Goal: Navigation & Orientation: Find specific page/section

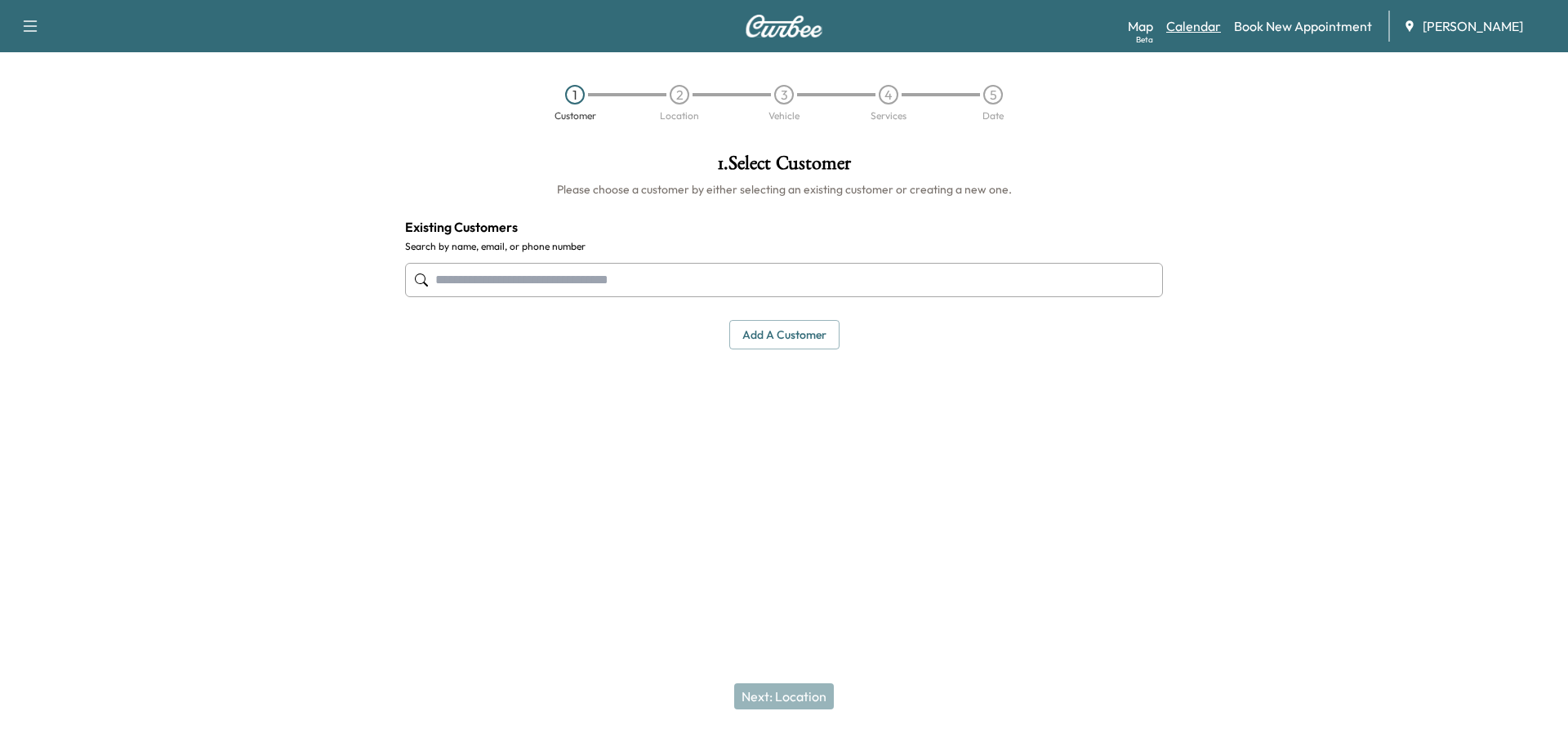
click at [1195, 25] on link "Calendar" at bounding box center [1193, 26] width 55 height 20
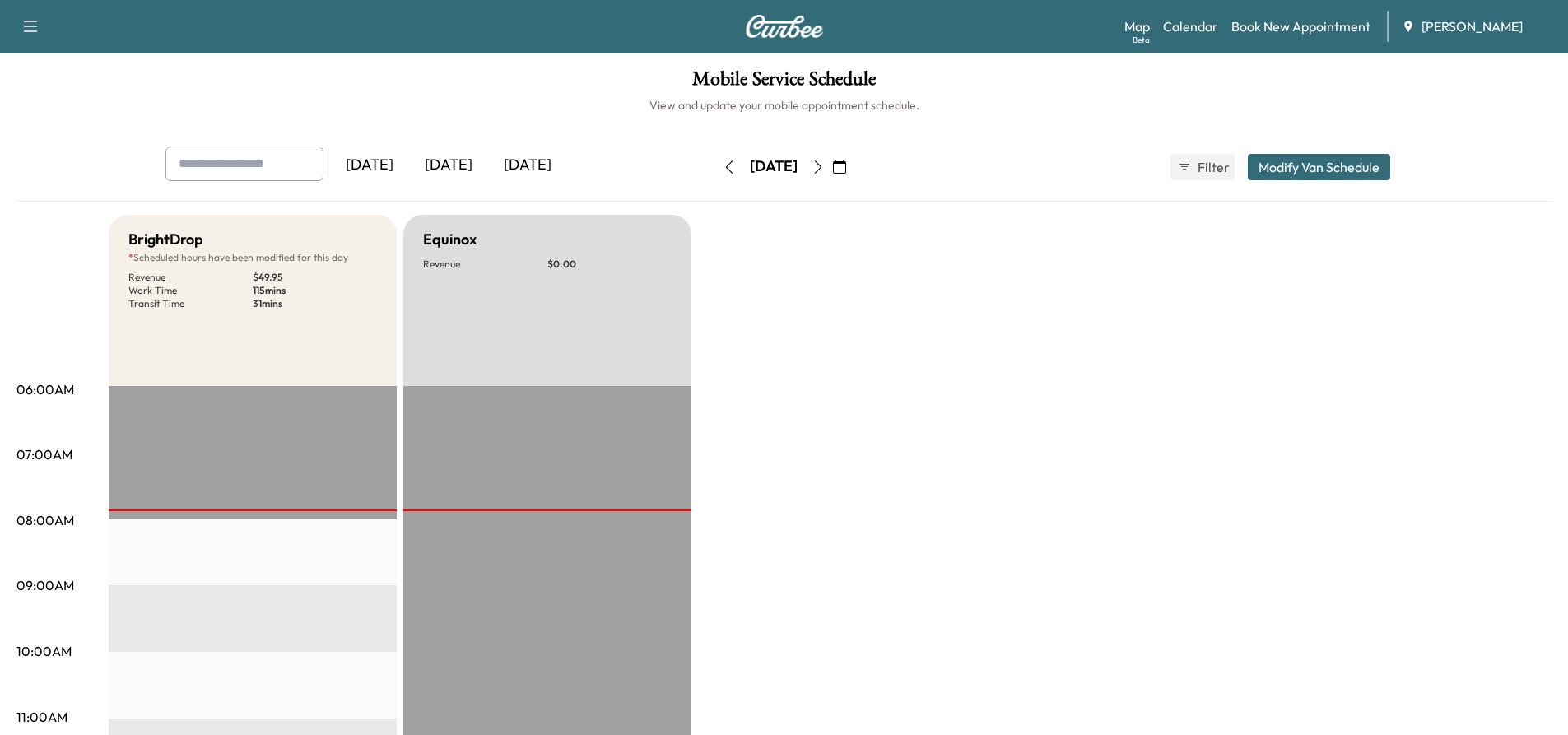
click at [825, 165] on icon "button" at bounding box center [818, 167] width 13 height 13
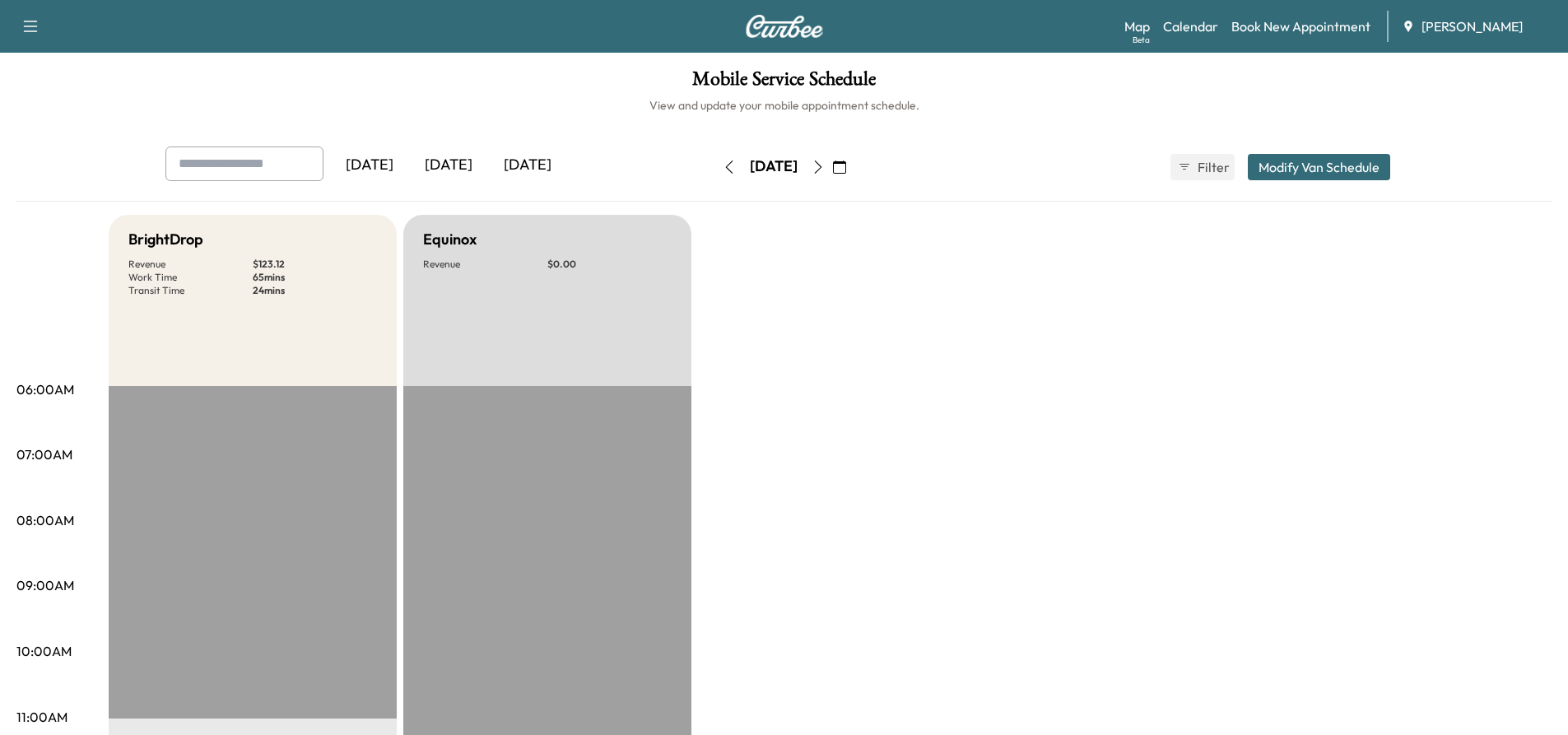
click at [723, 161] on icon "button" at bounding box center [729, 167] width 13 height 13
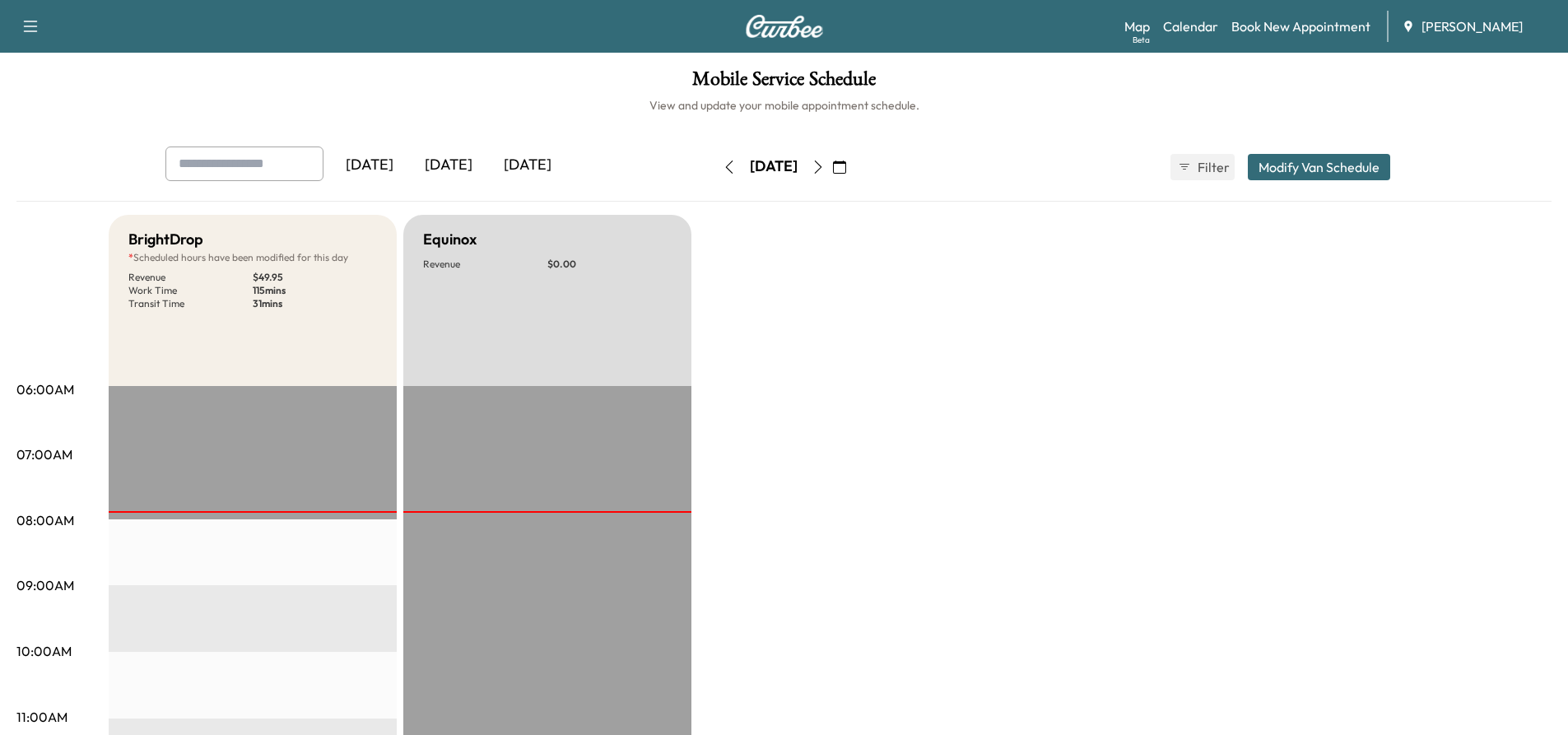
click at [825, 167] on icon "button" at bounding box center [818, 167] width 13 height 13
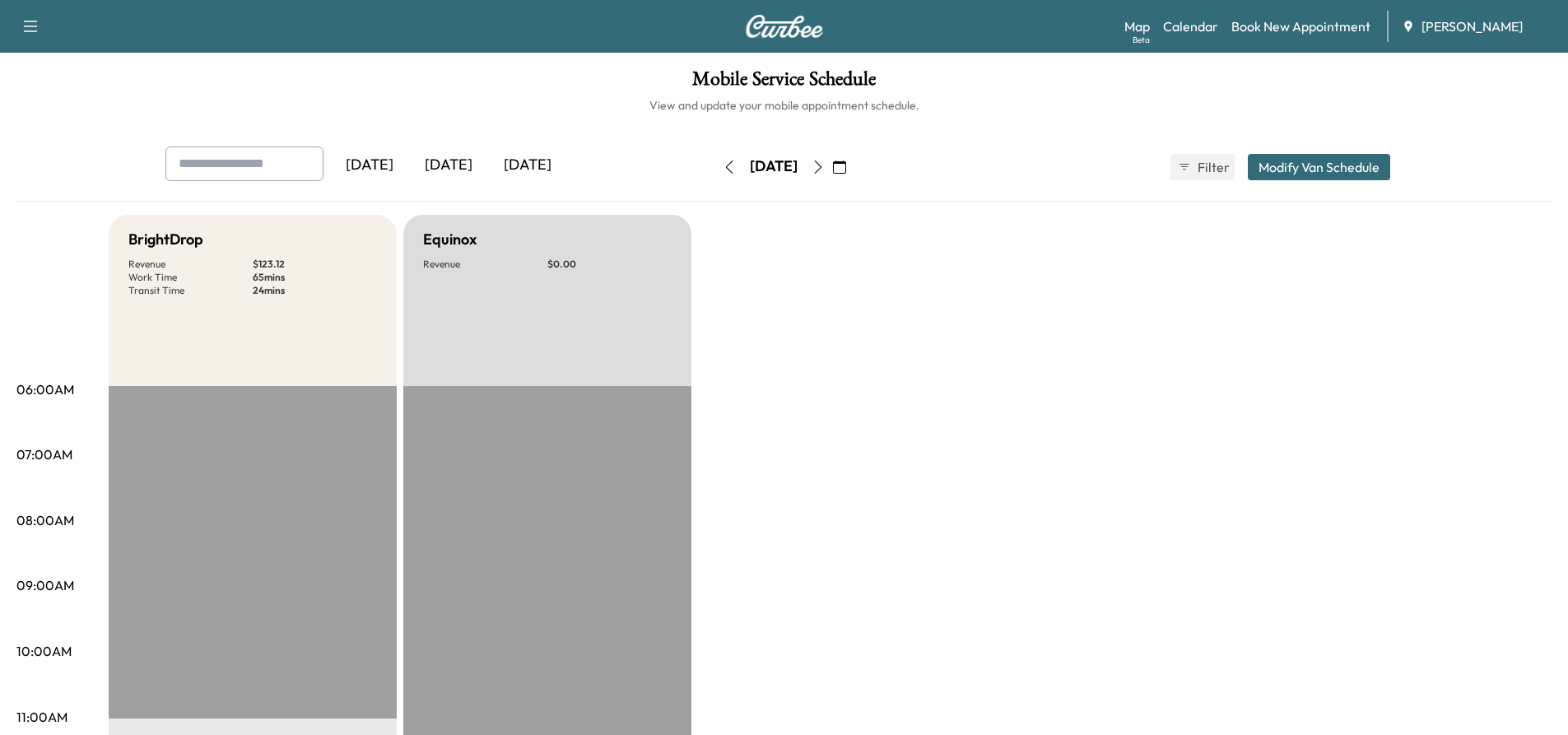
click at [825, 167] on icon "button" at bounding box center [818, 167] width 13 height 13
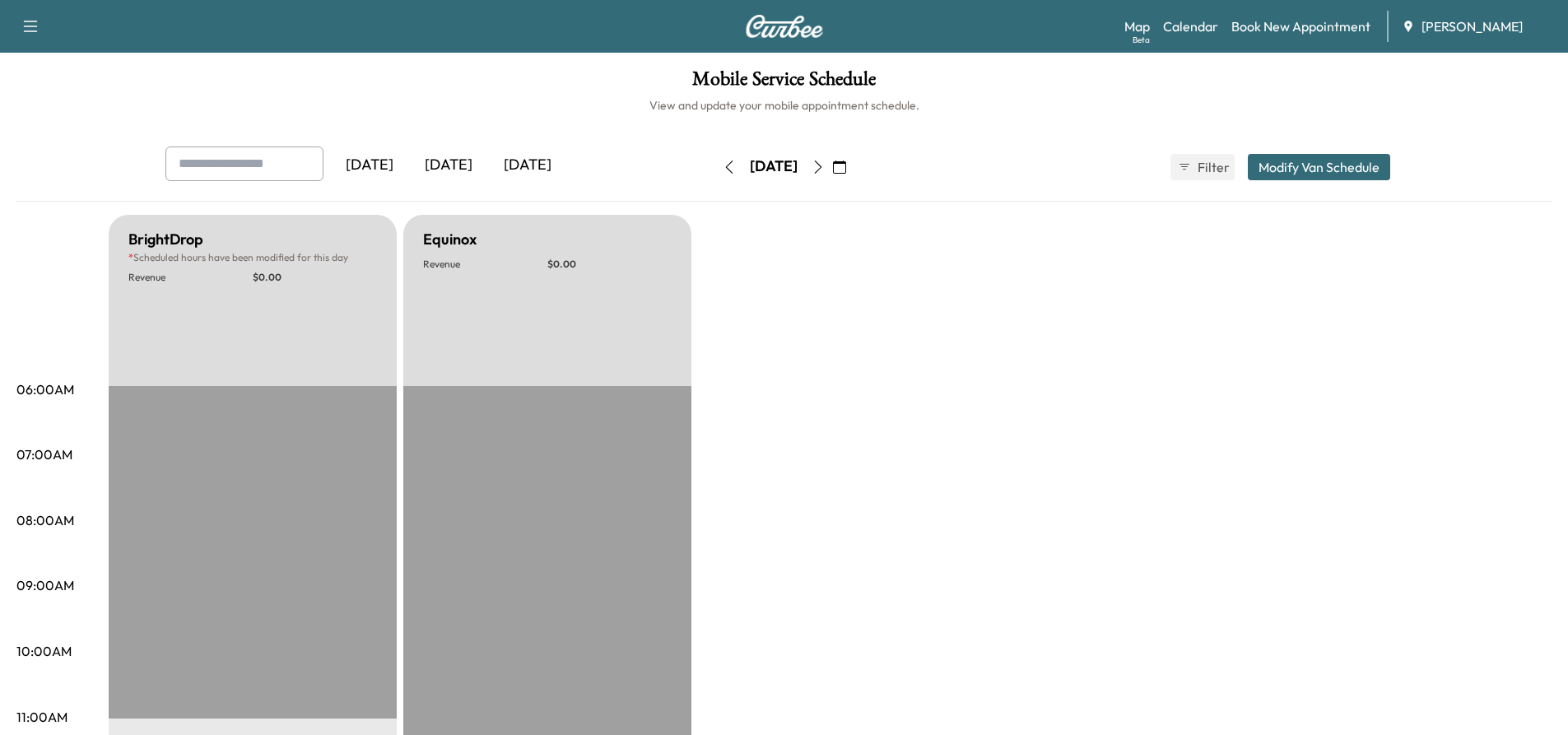
click at [723, 170] on icon "button" at bounding box center [729, 167] width 13 height 13
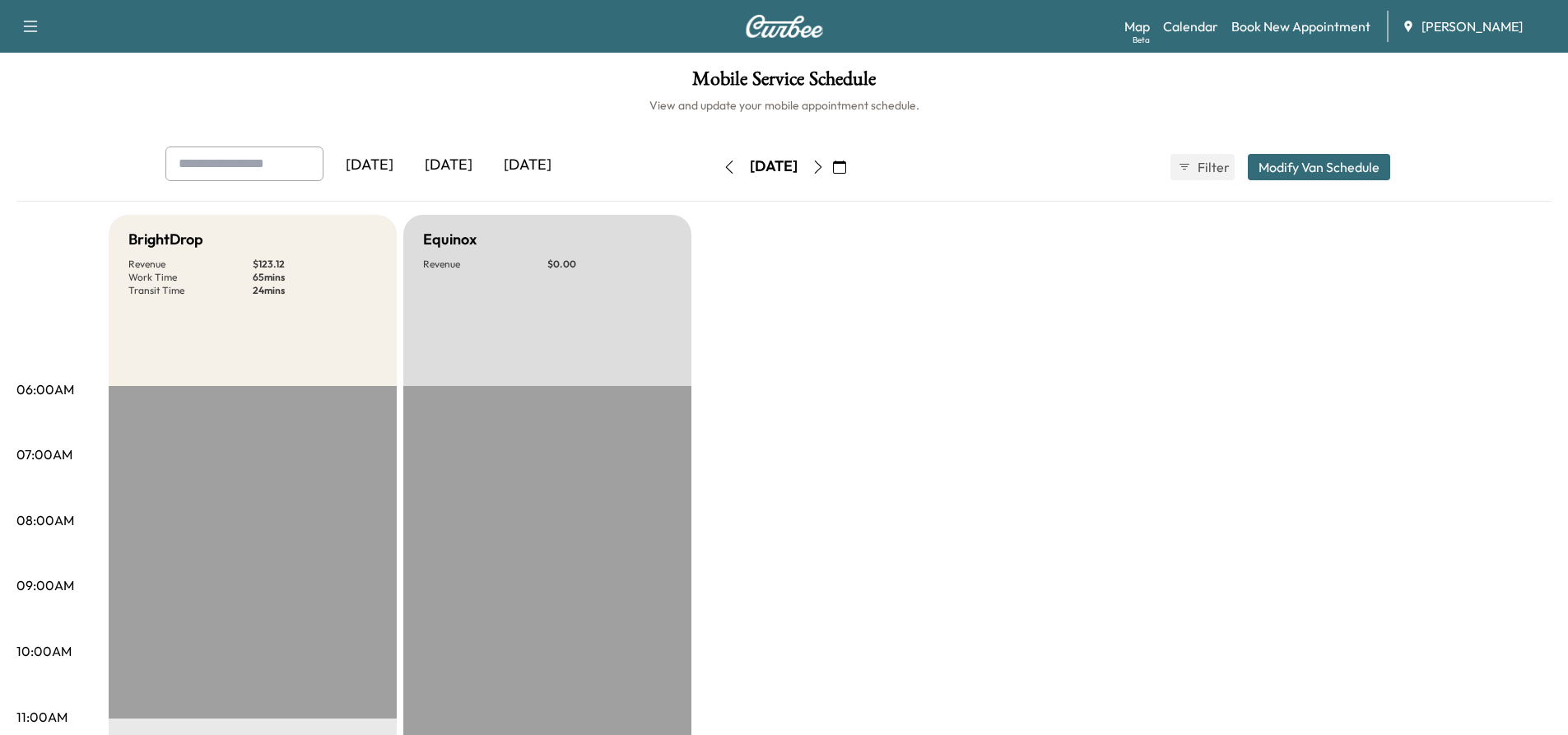
click at [723, 167] on icon "button" at bounding box center [729, 167] width 13 height 13
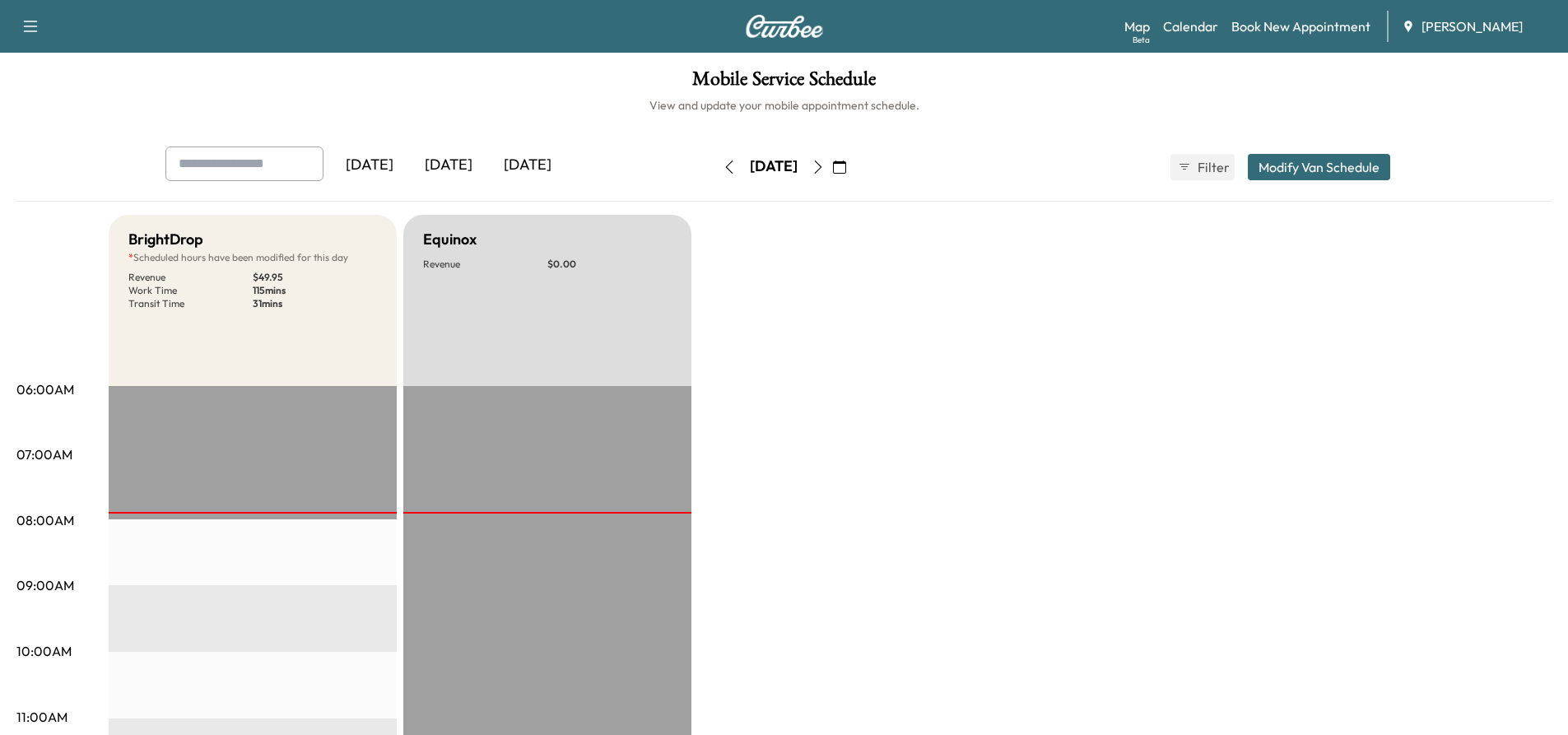
click at [825, 169] on icon "button" at bounding box center [818, 167] width 13 height 13
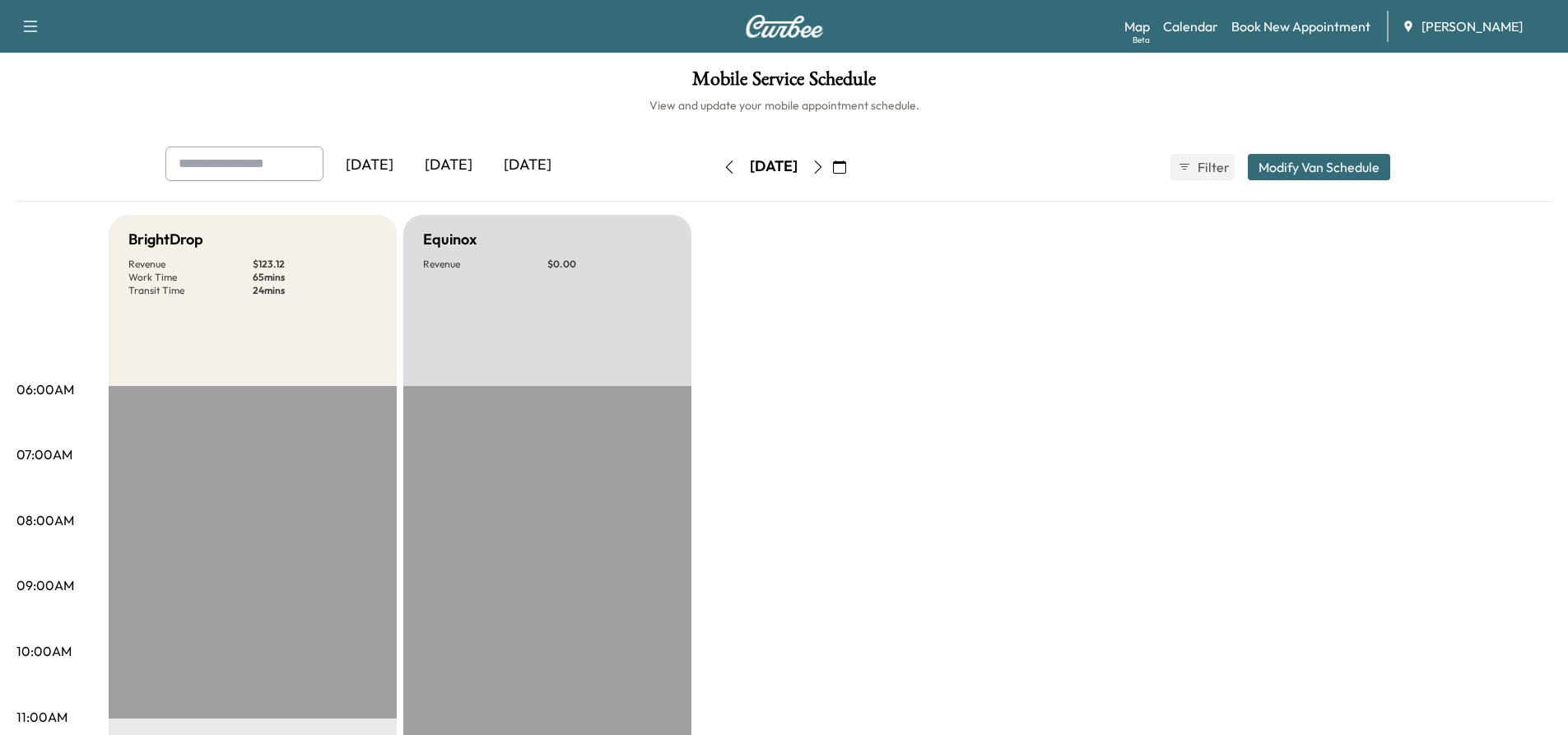
click at [825, 162] on icon "button" at bounding box center [818, 167] width 13 height 13
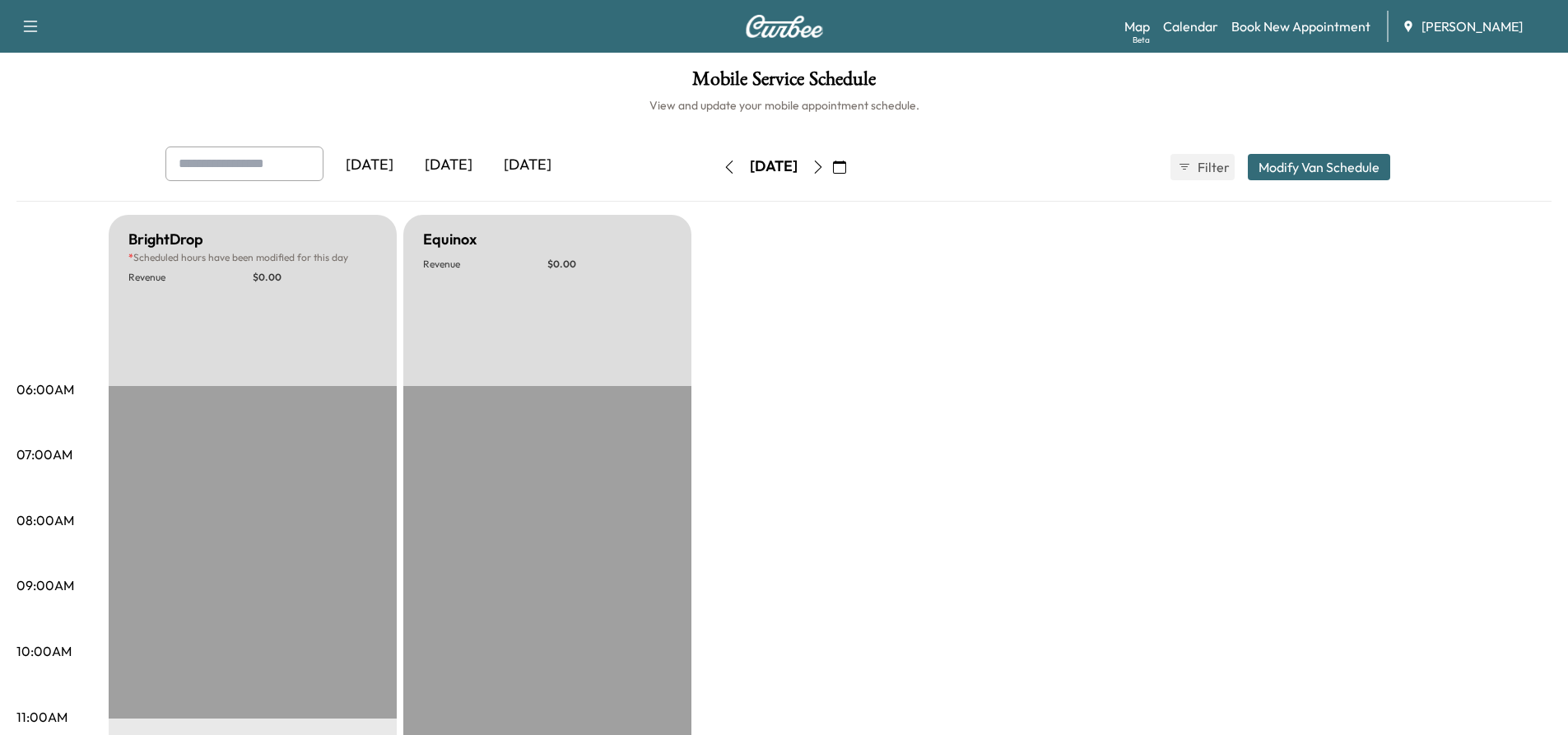
click at [723, 167] on icon "button" at bounding box center [729, 167] width 13 height 13
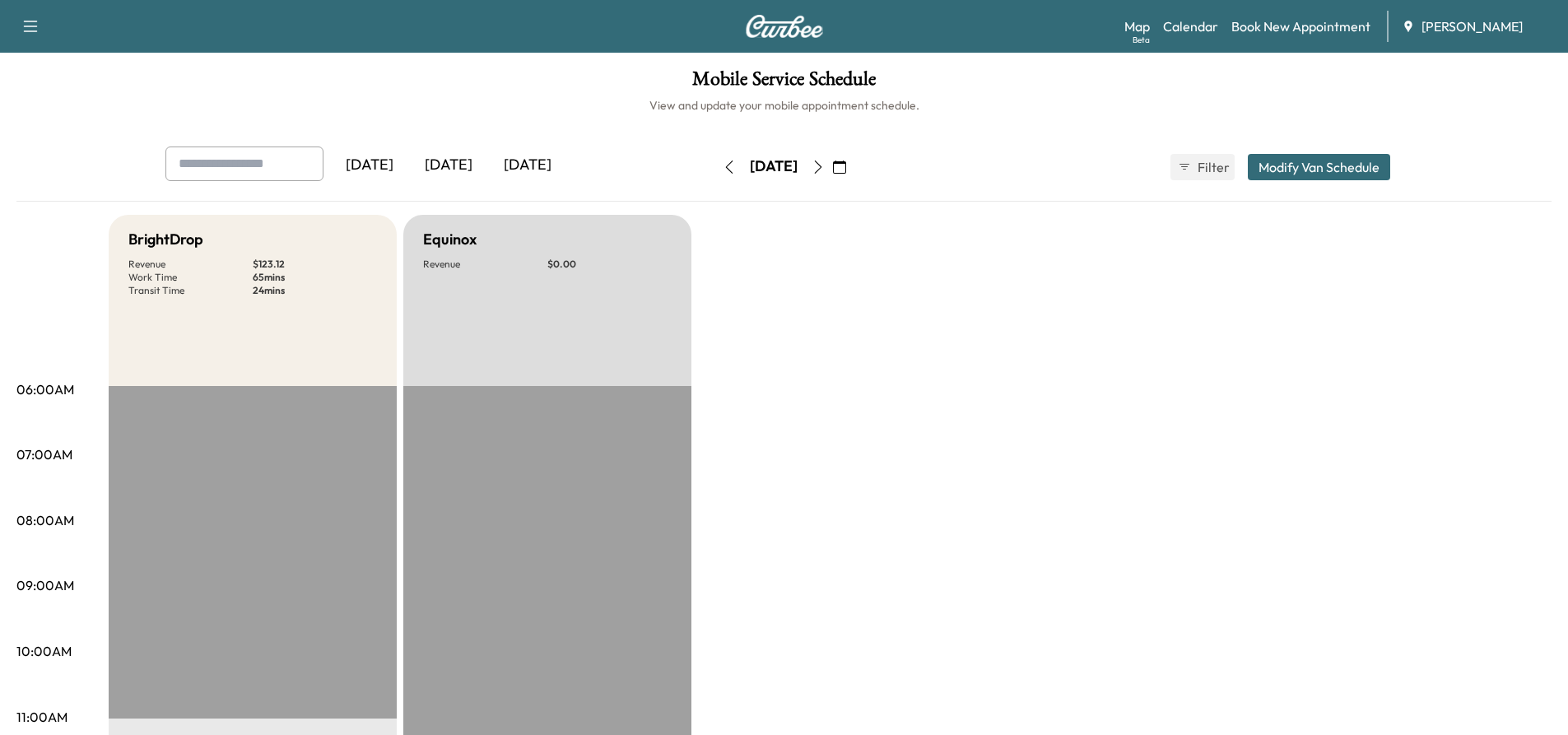
click at [715, 167] on button "button" at bounding box center [729, 167] width 28 height 26
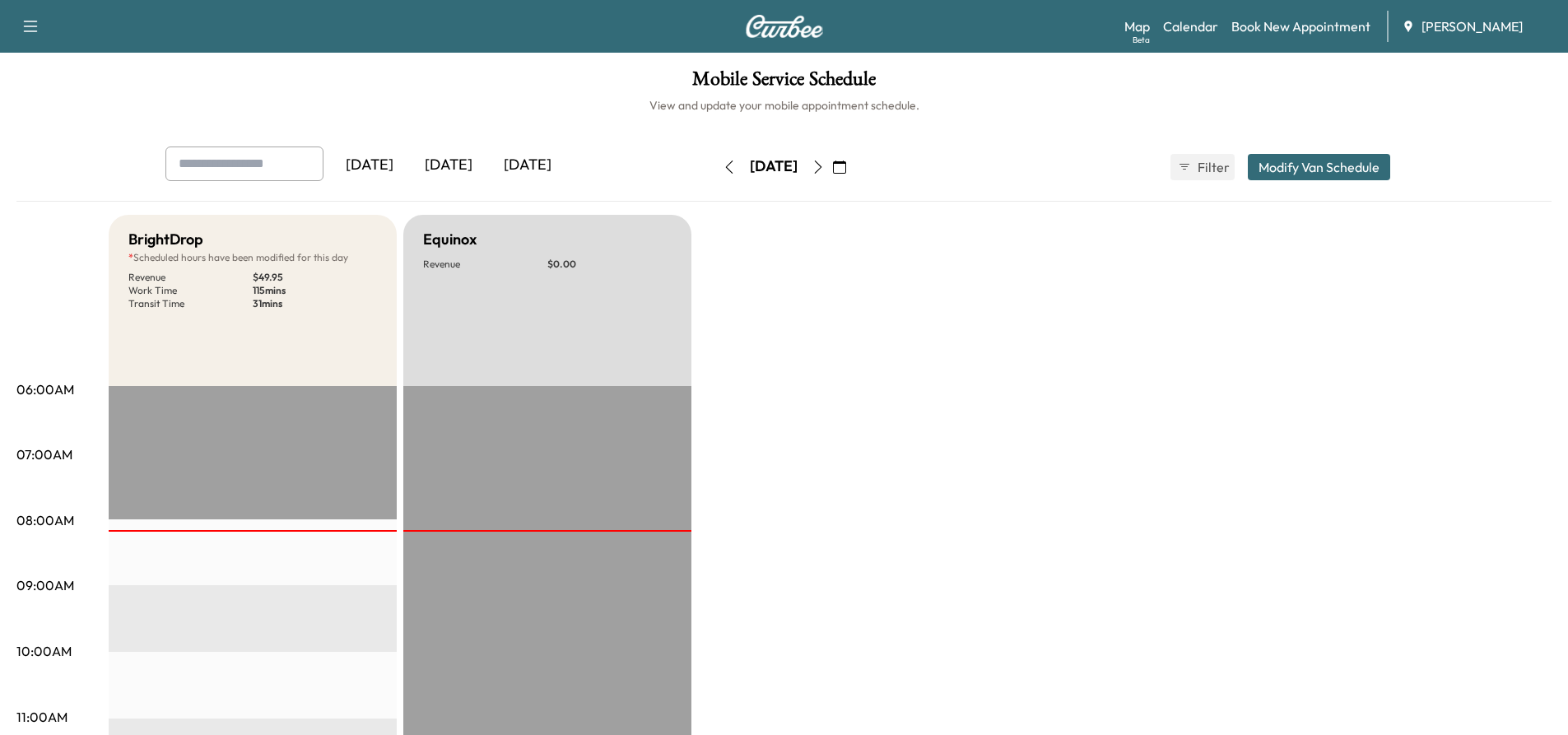
click at [723, 167] on icon "button" at bounding box center [729, 167] width 13 height 13
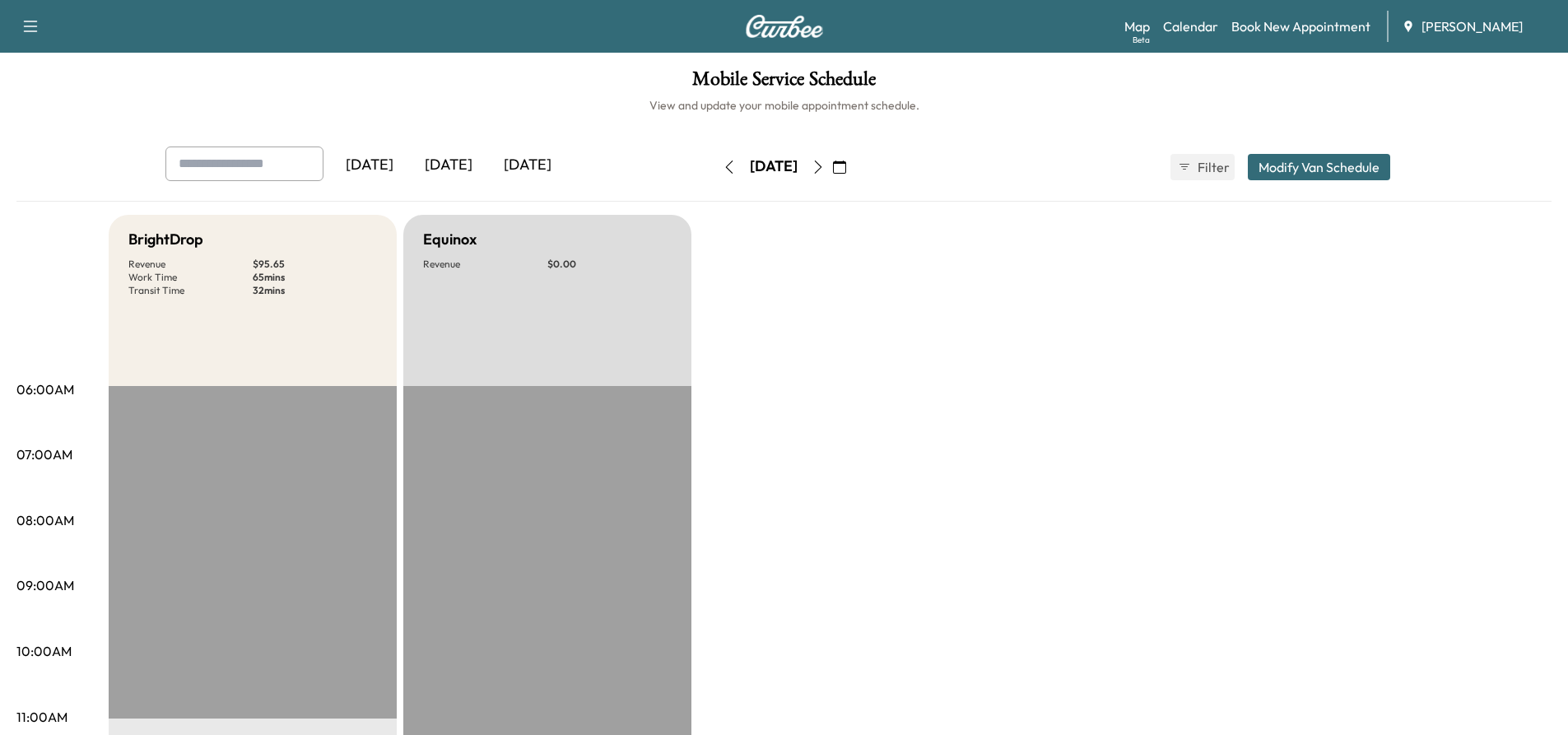
click at [833, 175] on button "button" at bounding box center [818, 167] width 28 height 26
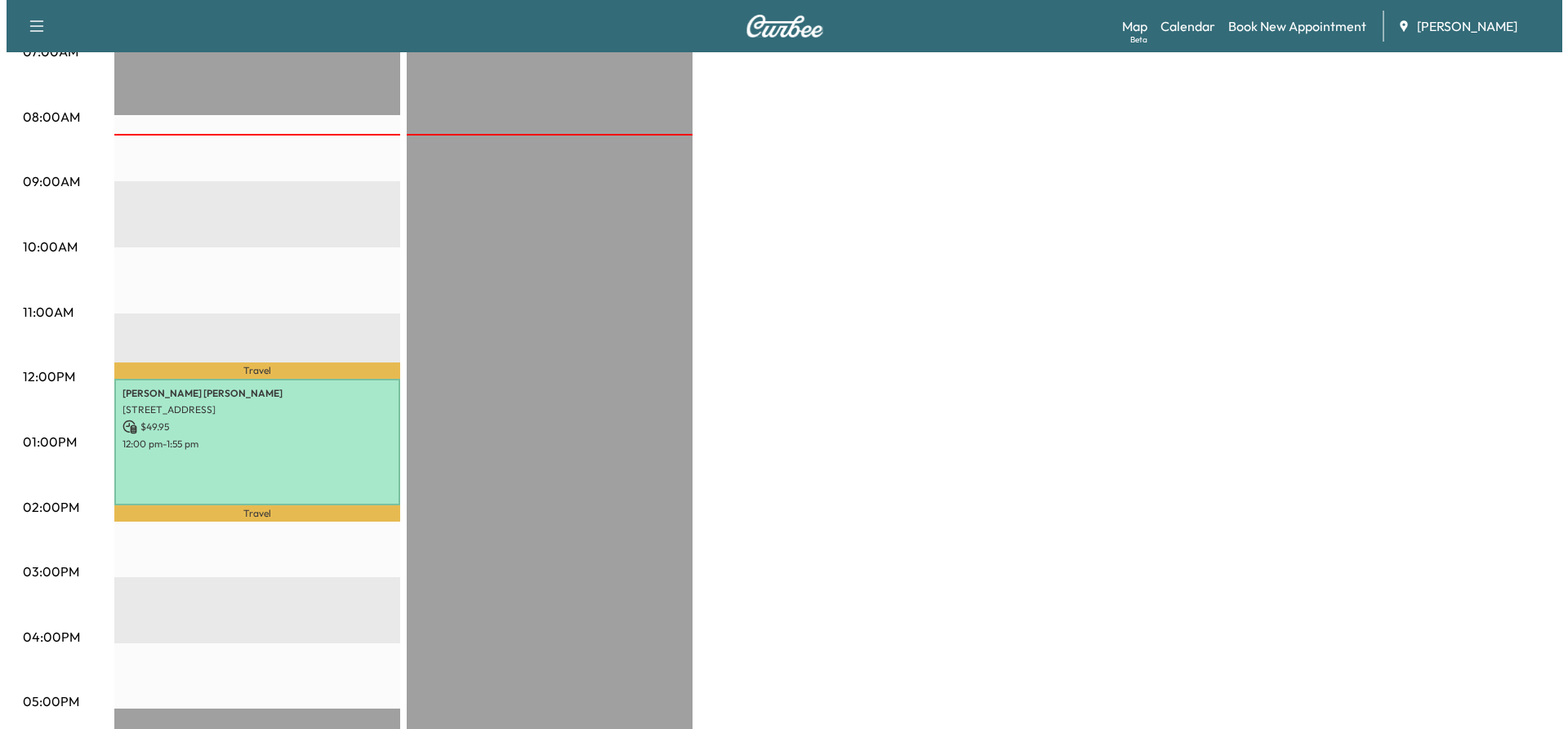
scroll to position [490, 0]
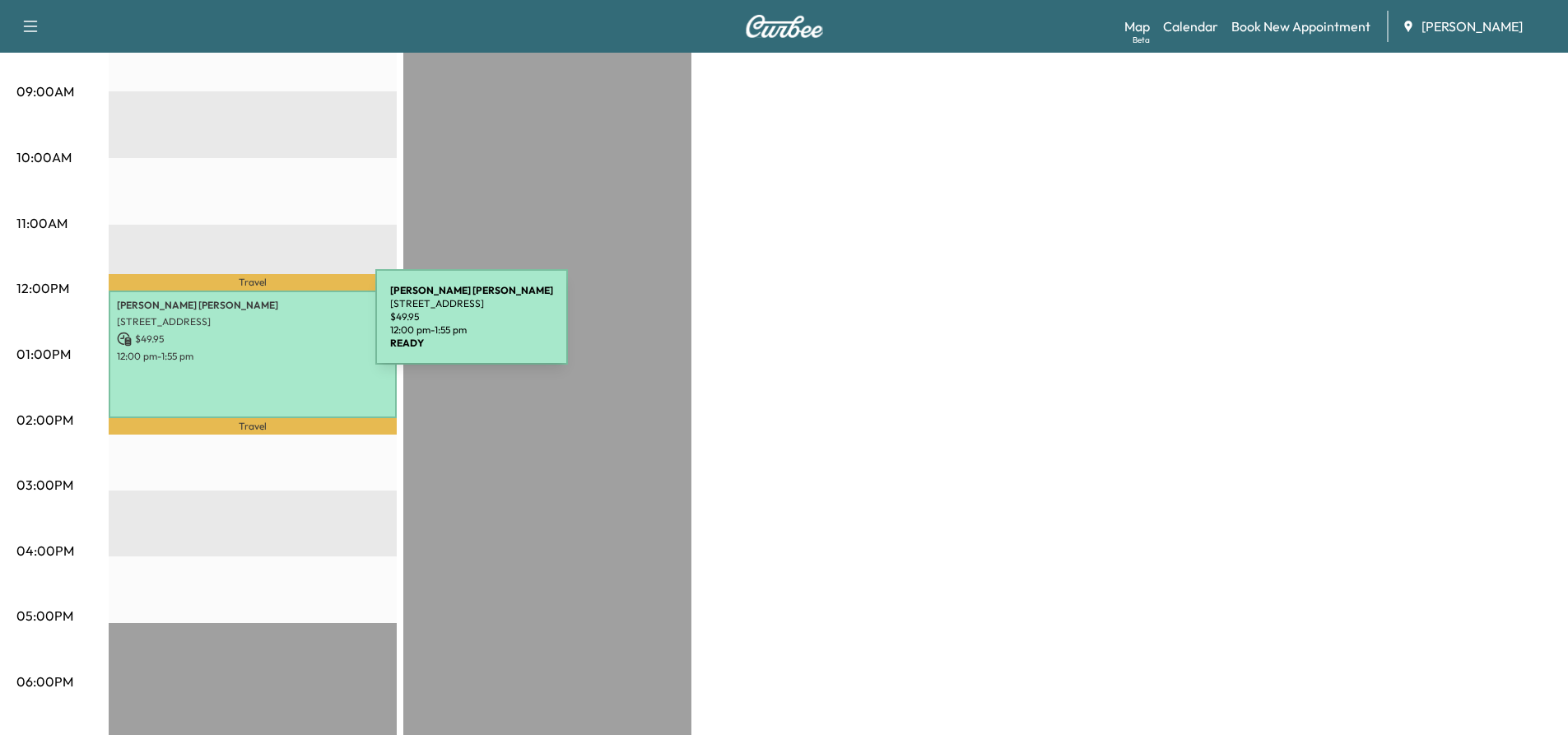
click at [252, 325] on div "[PERSON_NAME] [STREET_ADDRESS] $ 49.95 12:00 pm - 1:55 pm" at bounding box center [253, 354] width 288 height 128
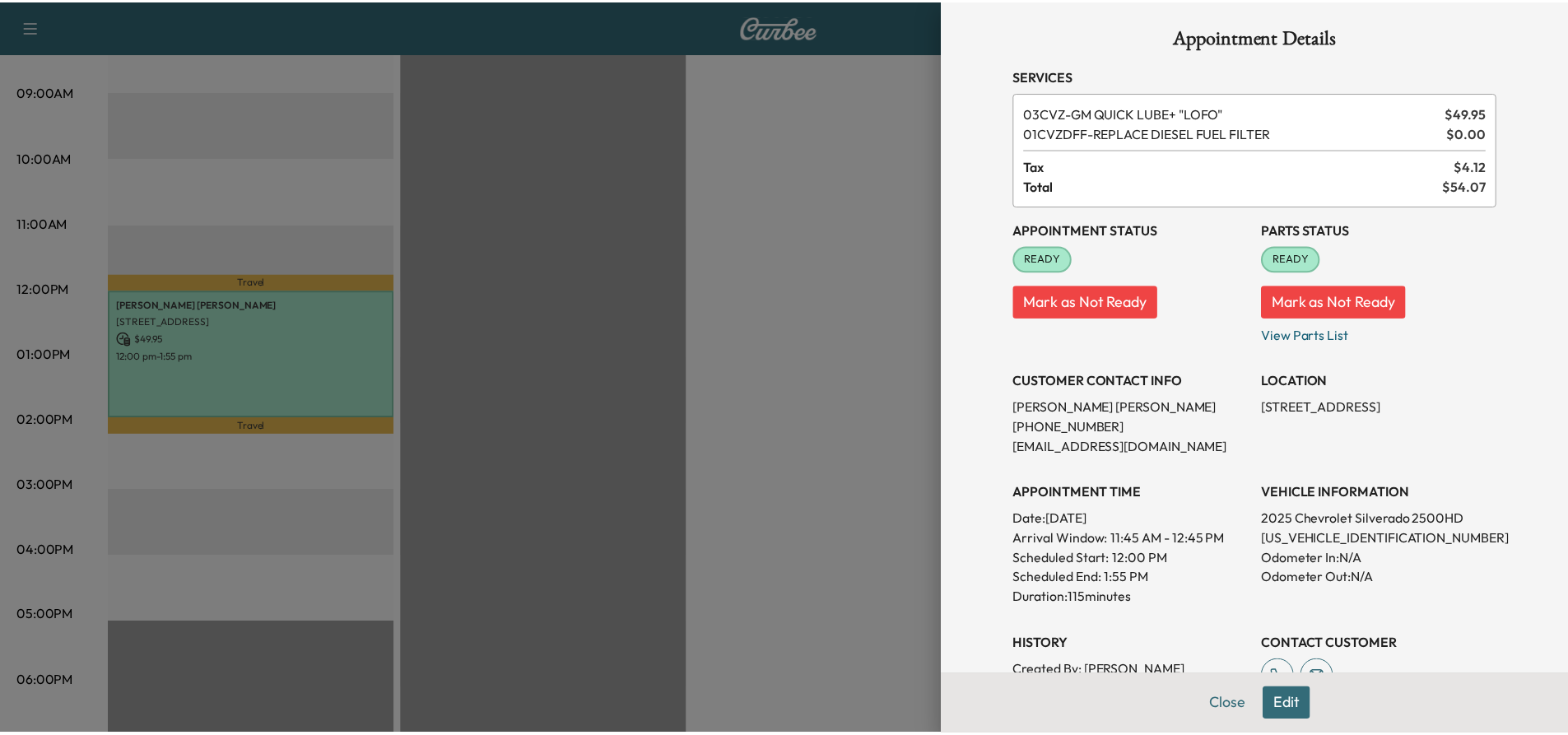
scroll to position [0, 0]
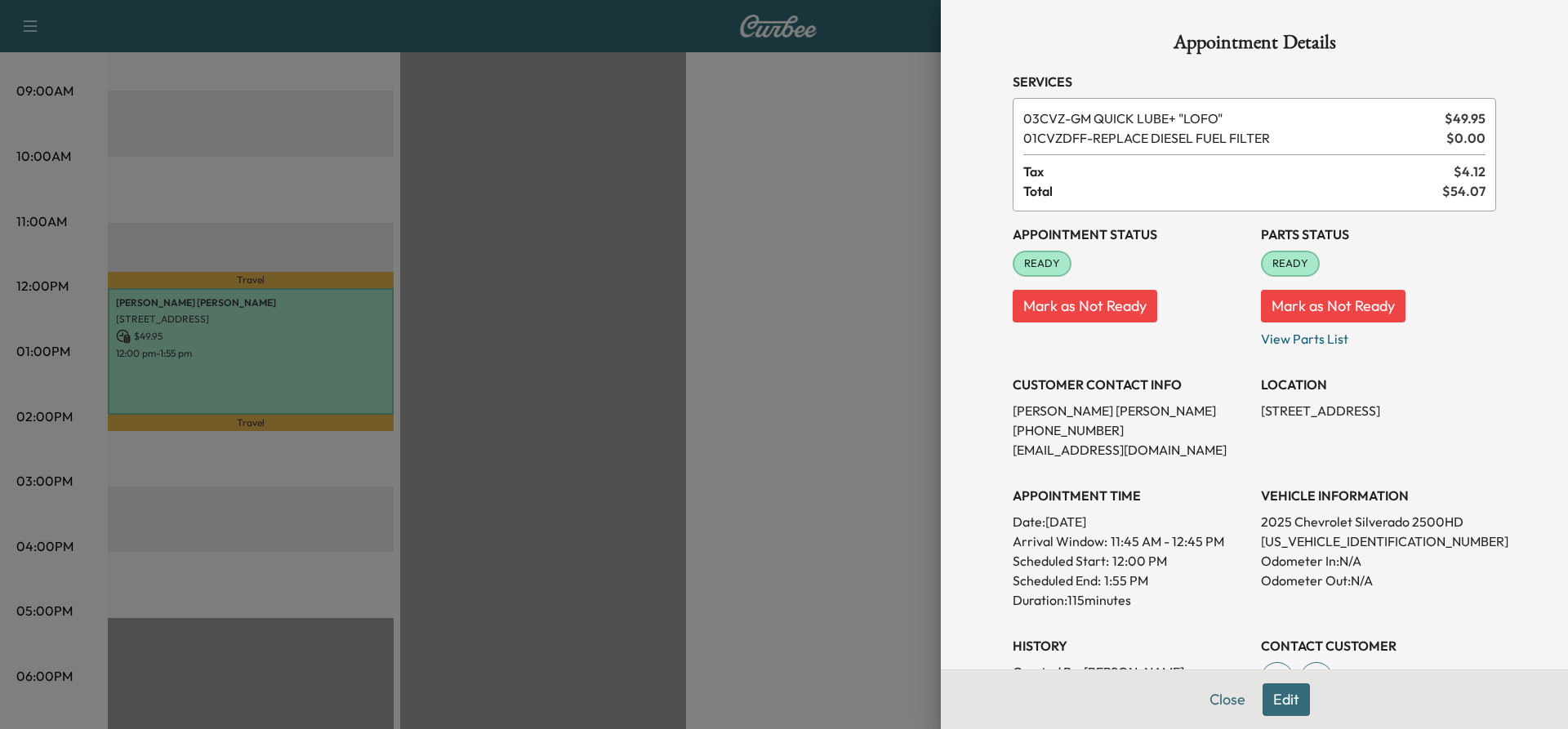
drag, startPoint x: 1199, startPoint y: 700, endPoint x: 1193, endPoint y: 687, distance: 14.3
click at [1199, 700] on button "Close" at bounding box center [1227, 700] width 57 height 33
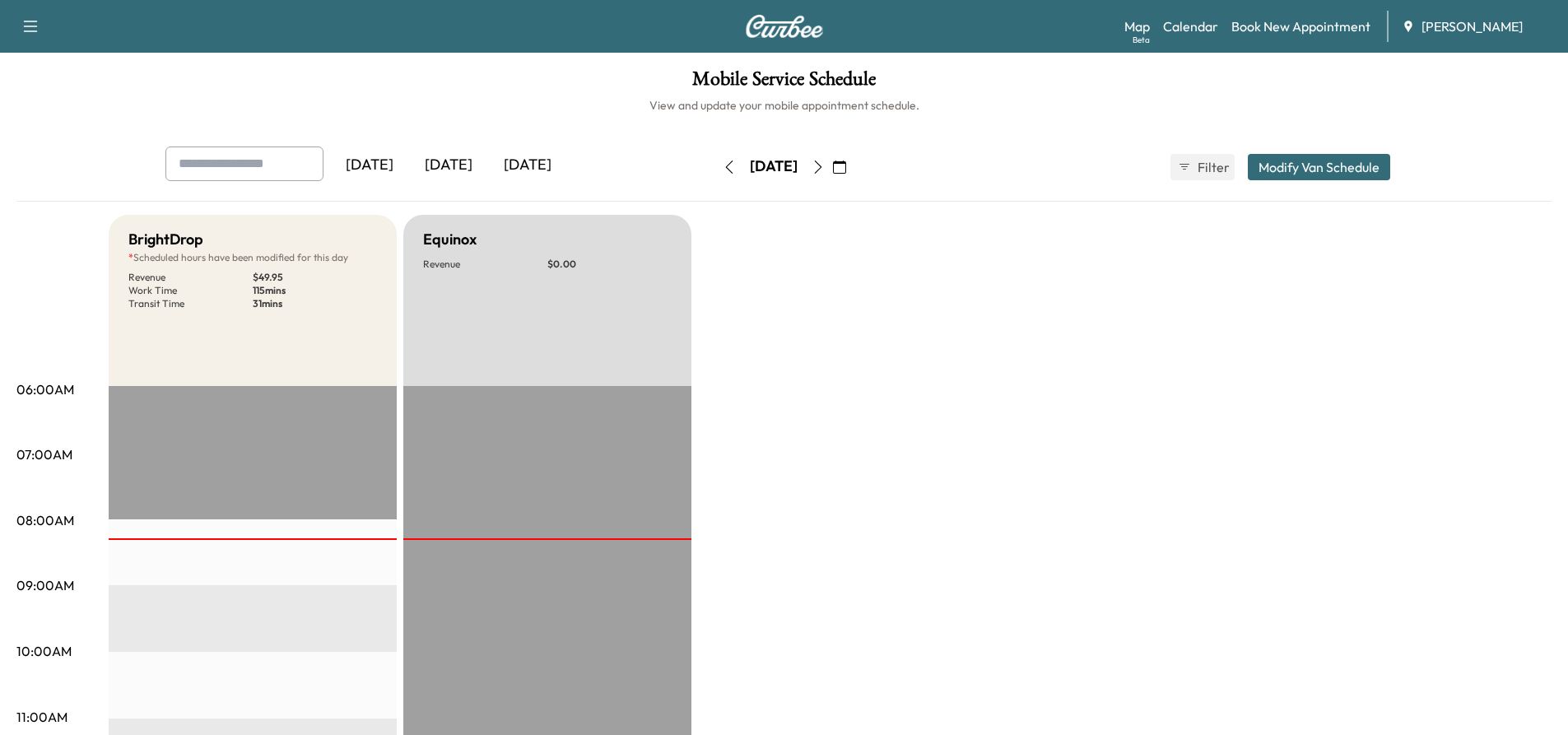
click at [825, 173] on icon "button" at bounding box center [818, 167] width 13 height 13
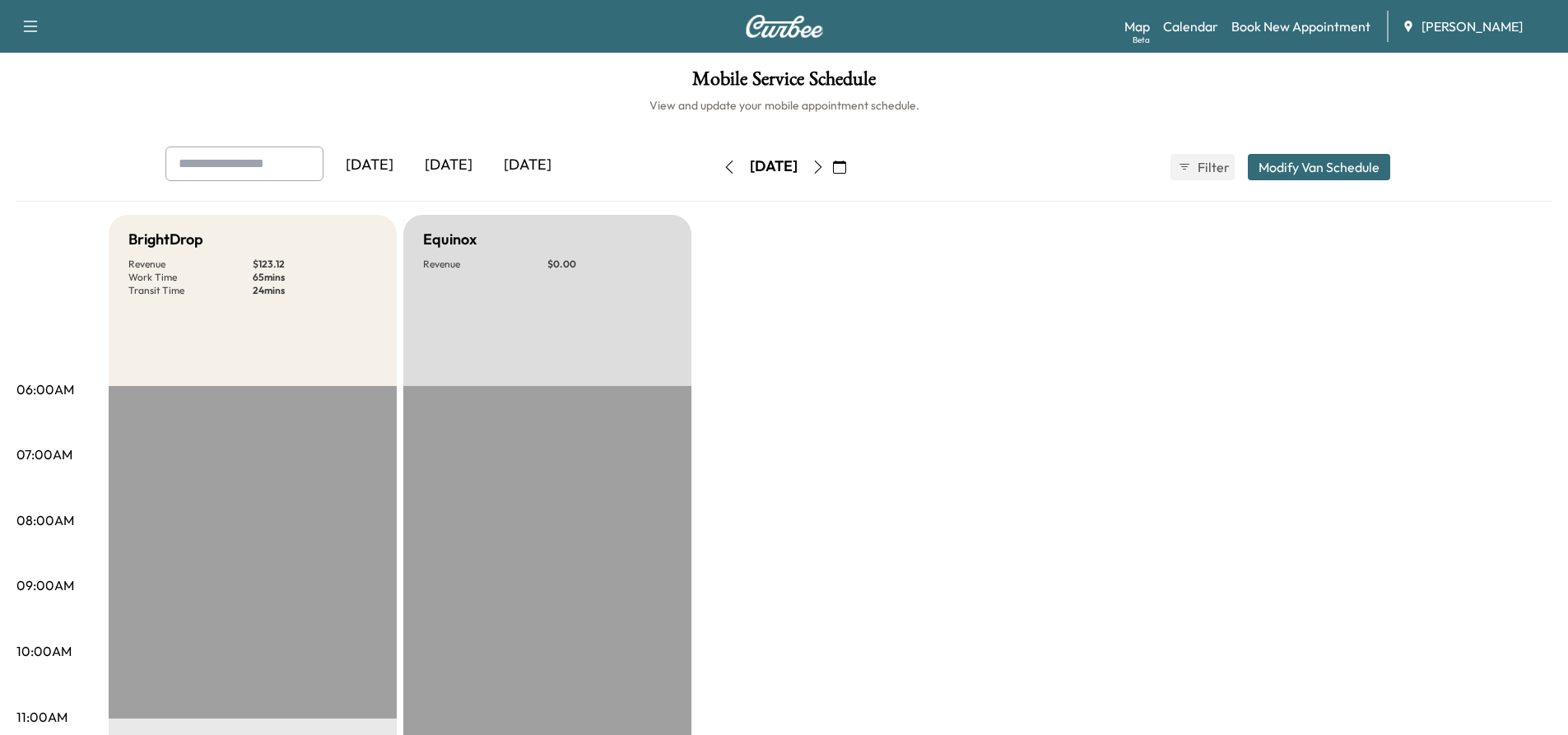
click at [723, 166] on icon "button" at bounding box center [729, 167] width 13 height 13
